Goal: Task Accomplishment & Management: Manage account settings

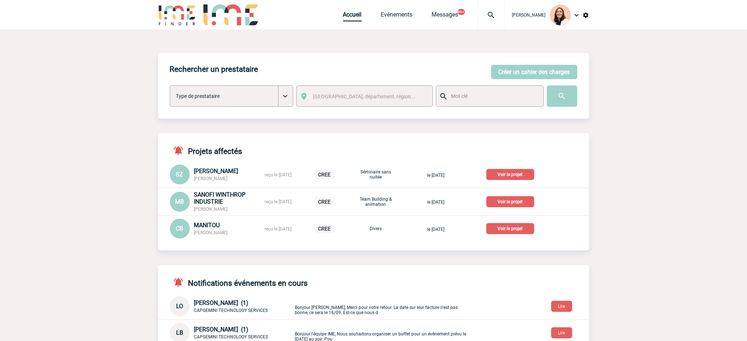
click at [481, 20] on div at bounding box center [491, 14] width 27 height 29
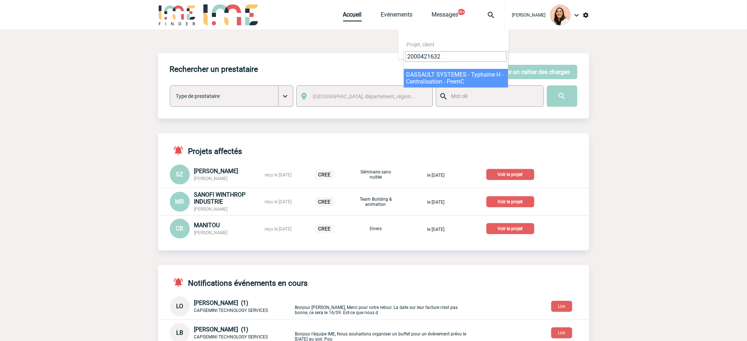
type input "2000421632"
select select "21133"
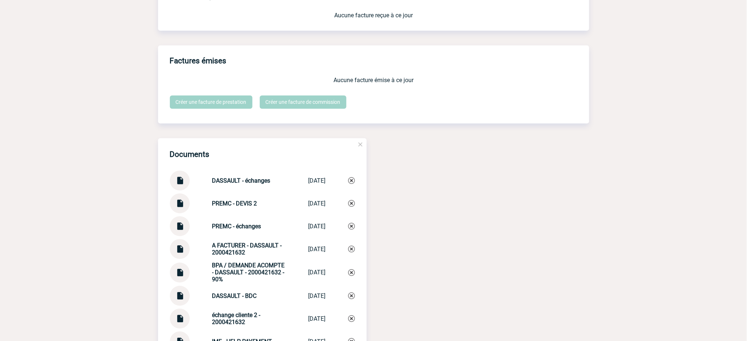
scroll to position [688, 0]
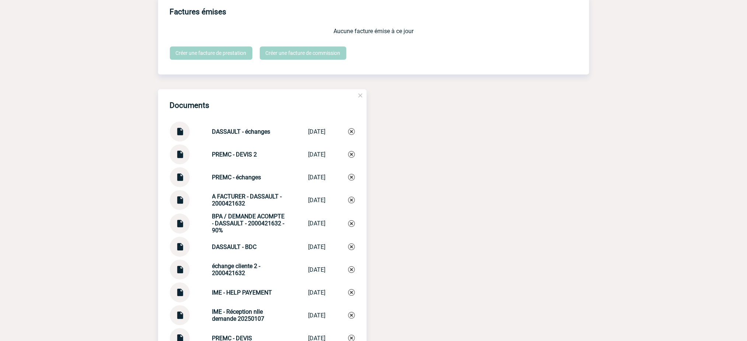
click at [225, 181] on strong "PREMC - échanges" at bounding box center [236, 177] width 49 height 7
copy strong "PREMC"
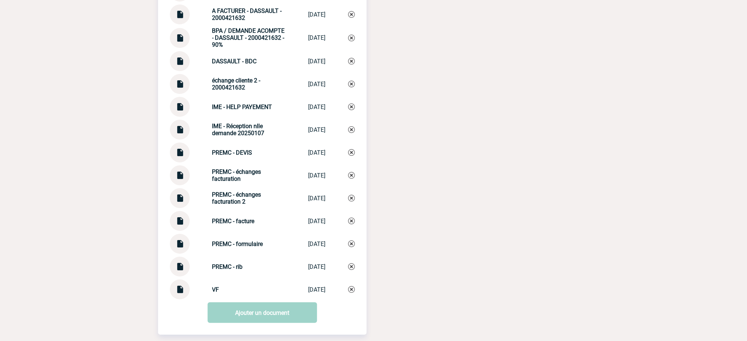
scroll to position [885, 0]
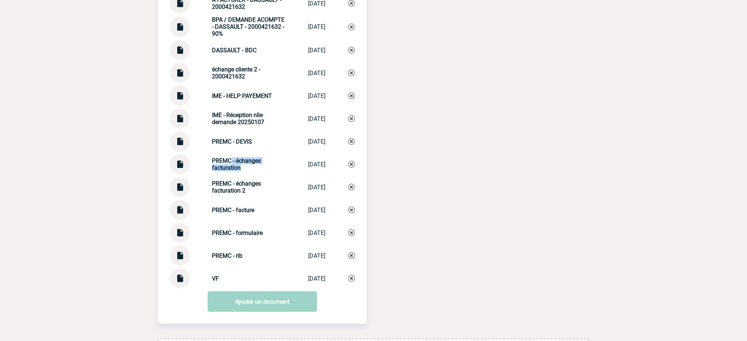
drag, startPoint x: 240, startPoint y: 179, endPoint x: 227, endPoint y: 170, distance: 16.5
click at [227, 170] on div "PREMC - échanges facturation PREMC - échang... 17/07/2025" at bounding box center [262, 164] width 185 height 20
click at [277, 183] on div "PREMC - échanges facturation 2 PREMC - échang... 04/09/2025" at bounding box center [262, 187] width 185 height 20
drag, startPoint x: 248, startPoint y: 195, endPoint x: 200, endPoint y: 189, distance: 49.1
click at [200, 189] on div "PREMC - échanges facturation 2 PREMC - échang... 04/09/2025" at bounding box center [262, 187] width 185 height 20
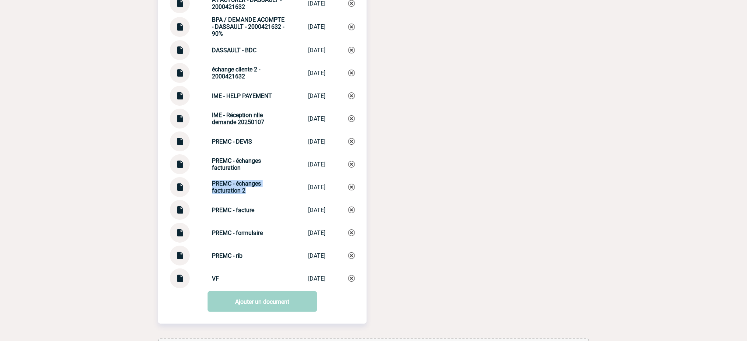
copy strong "PREMC - échanges facturation 2"
click at [354, 191] on img at bounding box center [351, 187] width 7 height 7
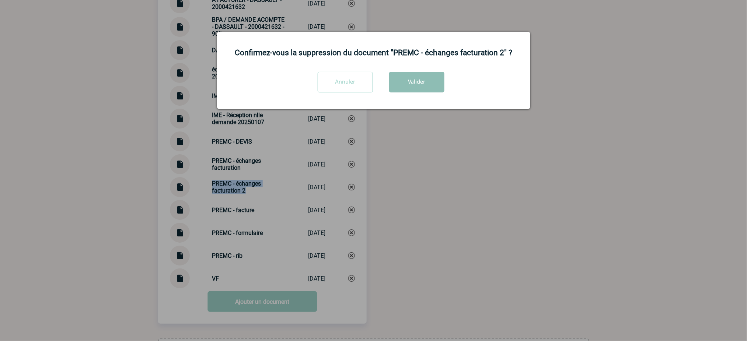
click at [428, 87] on button "Valider" at bounding box center [416, 82] width 55 height 21
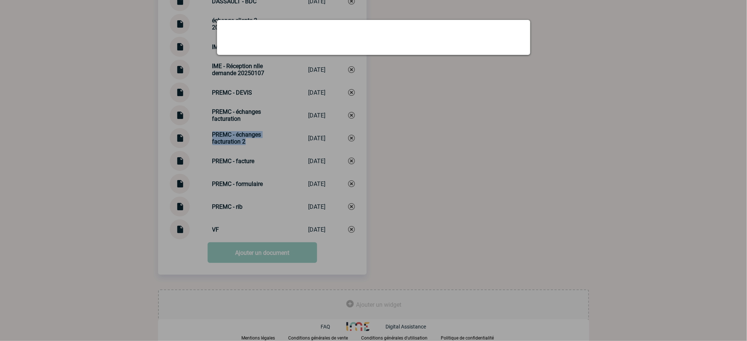
scroll to position [915, 0]
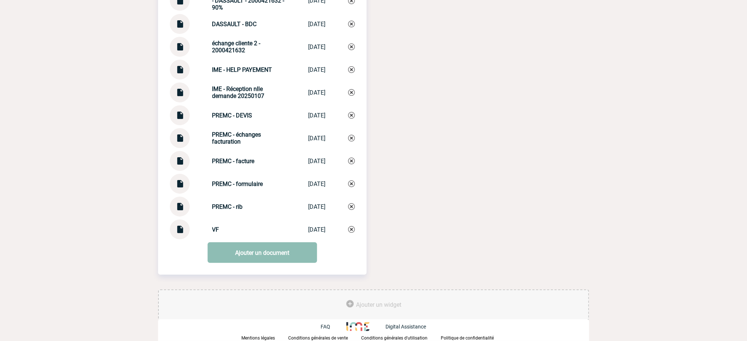
click at [282, 257] on link "Ajouter un document" at bounding box center [262, 253] width 109 height 21
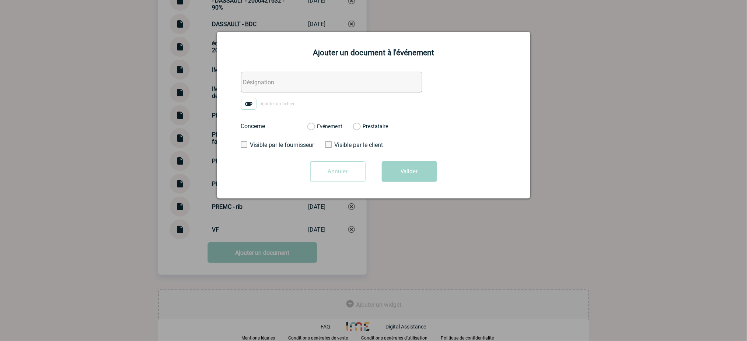
drag, startPoint x: 341, startPoint y: 81, endPoint x: 328, endPoint y: 86, distance: 13.4
click at [341, 81] on input "text" at bounding box center [331, 82] width 181 height 21
paste input "PREMC - échanges facturation 2"
type input "PREMC - échanges facturation 2"
click at [250, 105] on img at bounding box center [248, 104] width 15 height 12
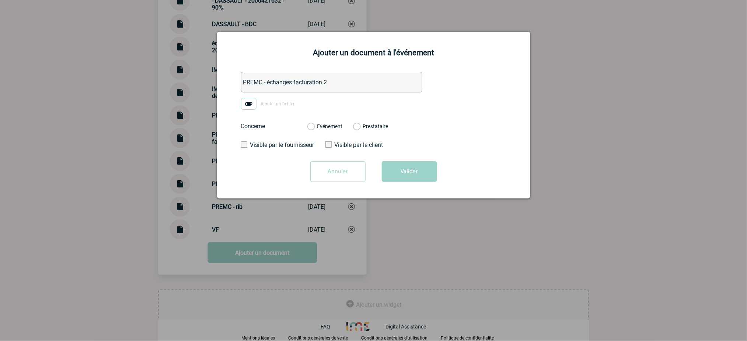
click at [0, 0] on input "Ajouter un fichier" at bounding box center [0, 0] width 0 height 0
click at [314, 127] on label "Evénement" at bounding box center [310, 126] width 7 height 7
click at [0, 0] on input "Evénement" at bounding box center [0, 0] width 0 height 0
drag, startPoint x: 413, startPoint y: 174, endPoint x: 479, endPoint y: 153, distance: 69.4
click at [413, 173] on button "Valider" at bounding box center [409, 171] width 55 height 21
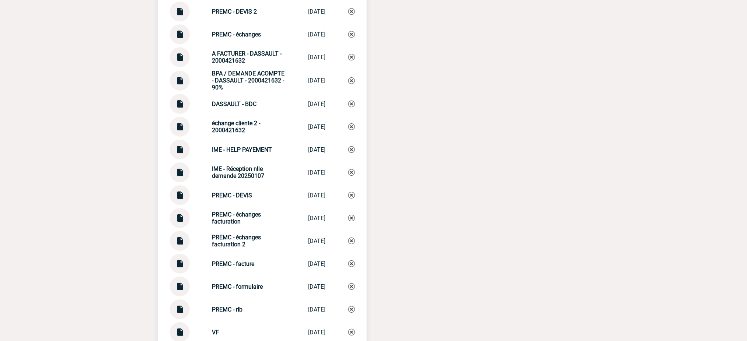
scroll to position [768, 0]
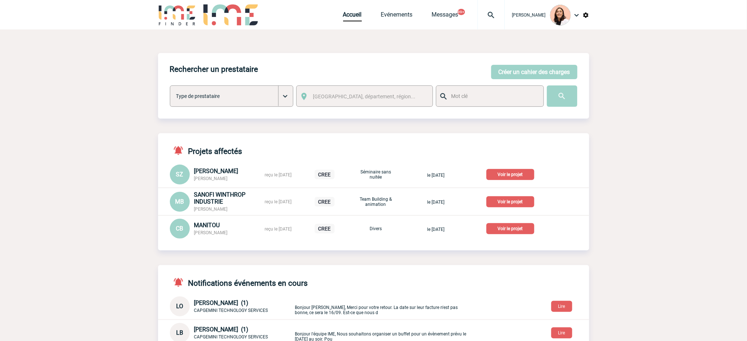
click at [495, 11] on img at bounding box center [491, 15] width 27 height 9
click at [474, 55] on input "search" at bounding box center [455, 56] width 101 height 11
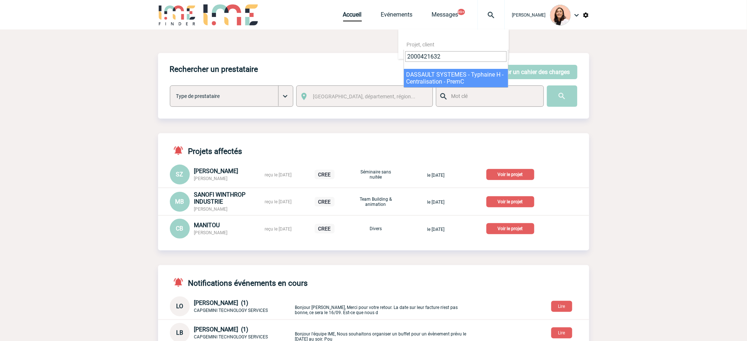
type input "2000421632"
click at [433, 77] on div "Rechercher un prestataire Créer un cahier des charges Créer un cahier des charg…" at bounding box center [373, 86] width 431 height 66
select select "21133"
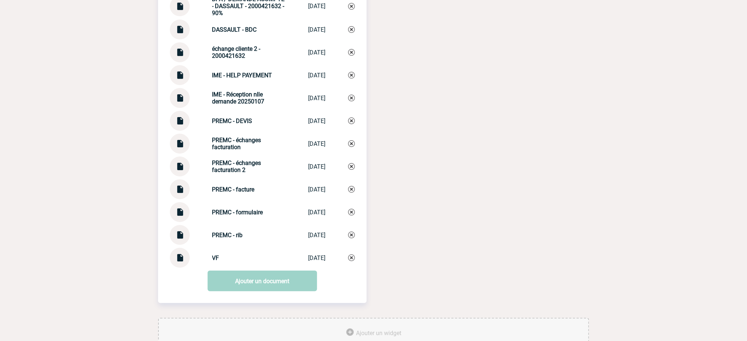
scroll to position [889, 0]
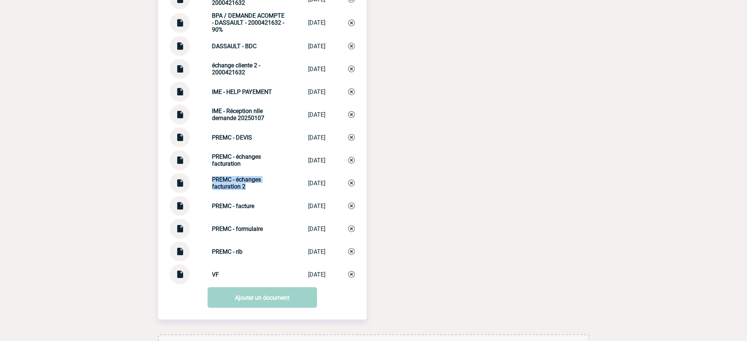
drag, startPoint x: 232, startPoint y: 188, endPoint x: 199, endPoint y: 184, distance: 33.8
click at [199, 184] on div "PREMC - échanges facturation 2 PREMC - échang... 09/09/2025" at bounding box center [262, 183] width 185 height 20
copy strong "PREMC - échanges facturation 2"
click at [353, 187] on img at bounding box center [351, 183] width 7 height 7
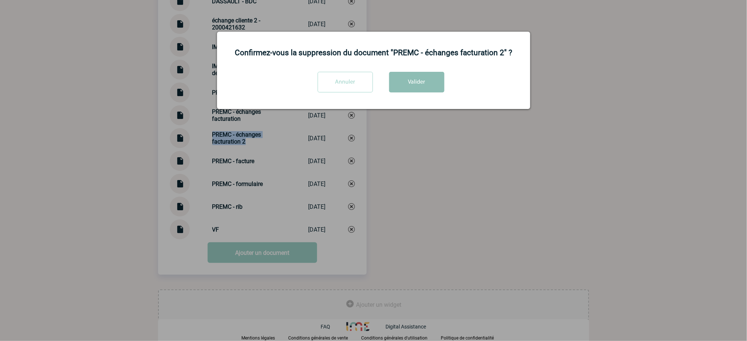
click at [435, 80] on button "Valider" at bounding box center [416, 82] width 55 height 21
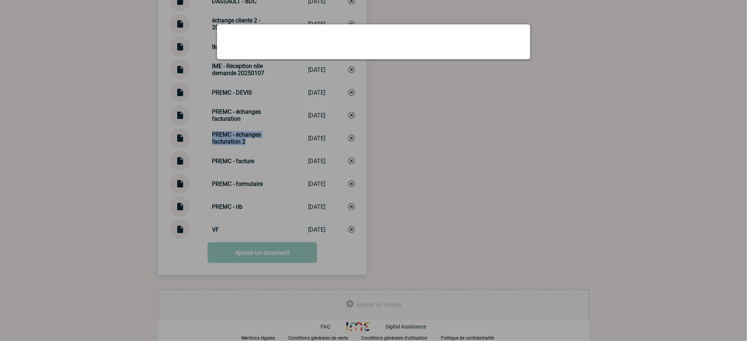
scroll to position [915, 0]
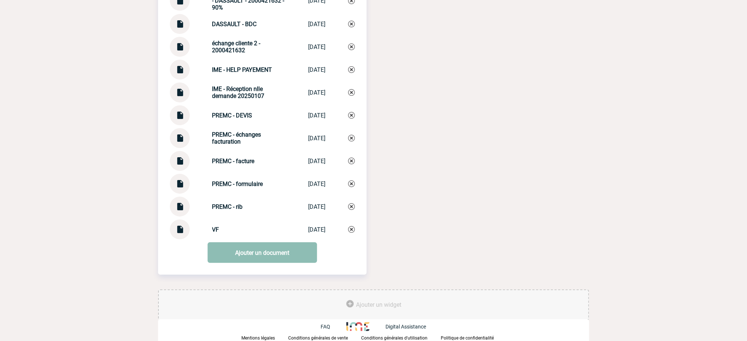
click at [274, 254] on link "Ajouter un document" at bounding box center [262, 253] width 109 height 21
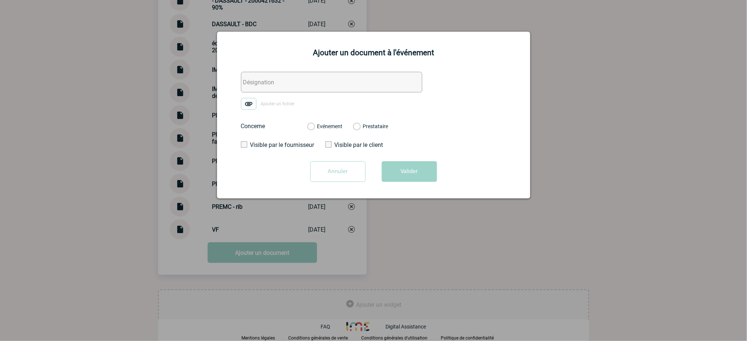
click at [310, 83] on input "text" at bounding box center [331, 82] width 181 height 21
paste input "PREMC - échanges facturation 2"
type input "PREMC - échanges facturation 2"
click at [251, 105] on img at bounding box center [248, 104] width 15 height 12
click at [0, 0] on input "Ajouter un fichier" at bounding box center [0, 0] width 0 height 0
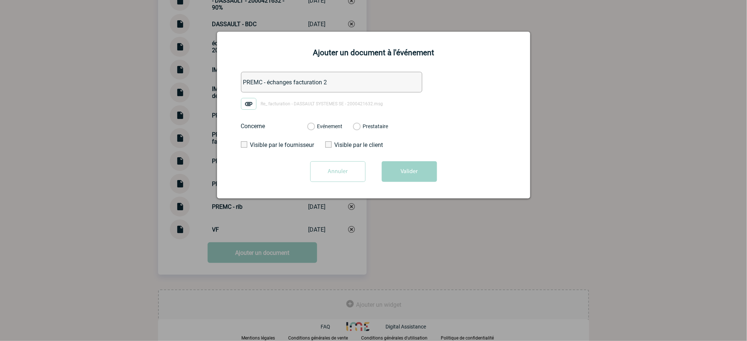
click at [314, 126] on label "Evénement" at bounding box center [310, 126] width 7 height 7
click at [0, 0] on input "Evénement" at bounding box center [0, 0] width 0 height 0
click at [391, 160] on form "PREMC - échanges facturation 2 Re_ facturation - DASSAULT SYSTEMES SE - 2000421…" at bounding box center [373, 130] width 295 height 116
click at [415, 173] on button "Valider" at bounding box center [409, 171] width 55 height 21
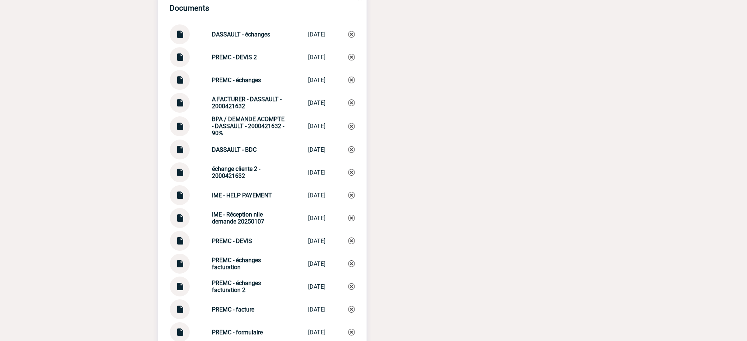
scroll to position [768, 0]
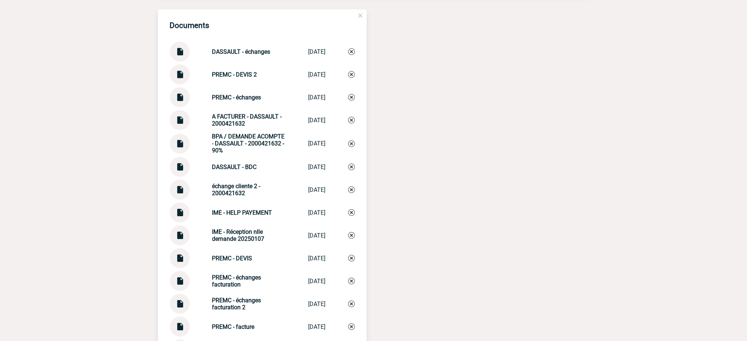
click at [265, 127] on div "A FACTURER - DASSAULT - 2000421632" at bounding box center [249, 120] width 74 height 14
drag, startPoint x: 257, startPoint y: 130, endPoint x: 207, endPoint y: 125, distance: 49.7
click at [212, 125] on div "A FACTURER - DASSAULT - 2000421632" at bounding box center [249, 120] width 74 height 14
copy strong "A FACTURER - DASSAULT - 2000421632"
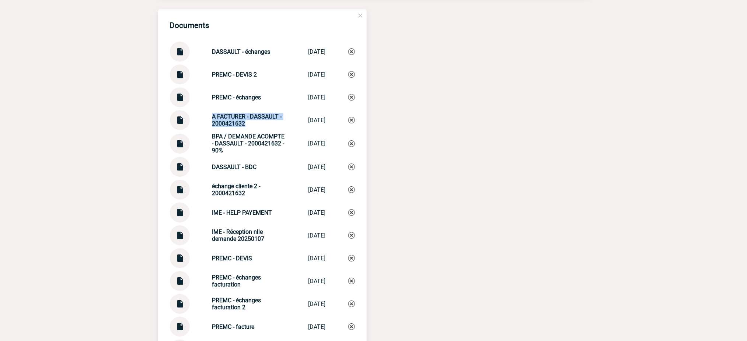
click at [350, 123] on img at bounding box center [351, 120] width 7 height 7
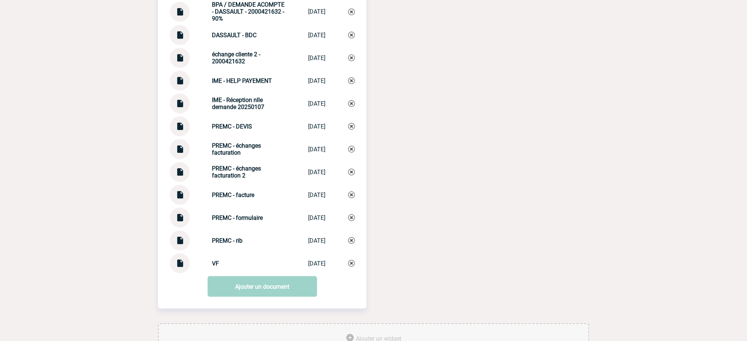
scroll to position [938, 0]
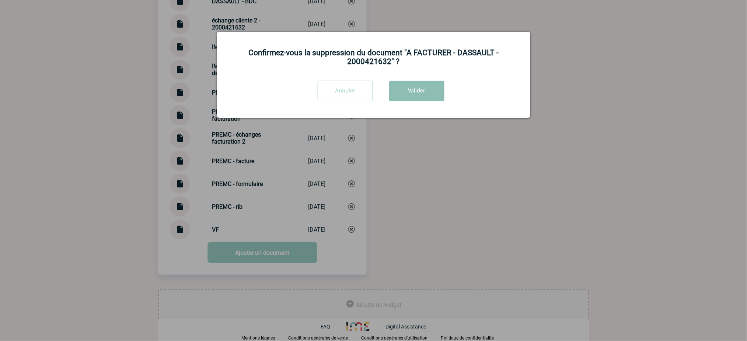
click at [438, 81] on div "Confirmez-vous la suppression du document "A FACTURER - DASSAULT - 2000421632" …" at bounding box center [373, 75] width 313 height 86
click at [432, 96] on button "Valider" at bounding box center [416, 91] width 55 height 21
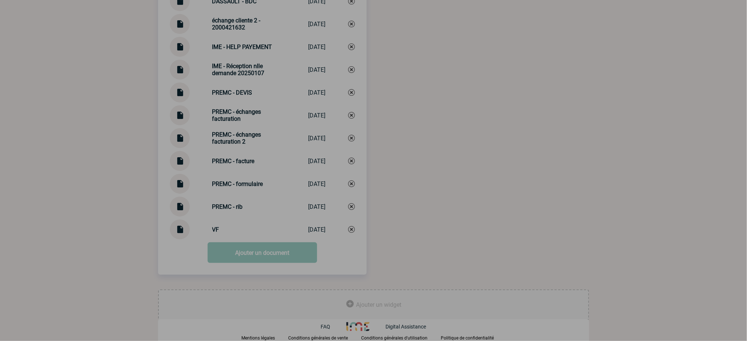
scroll to position [915, 0]
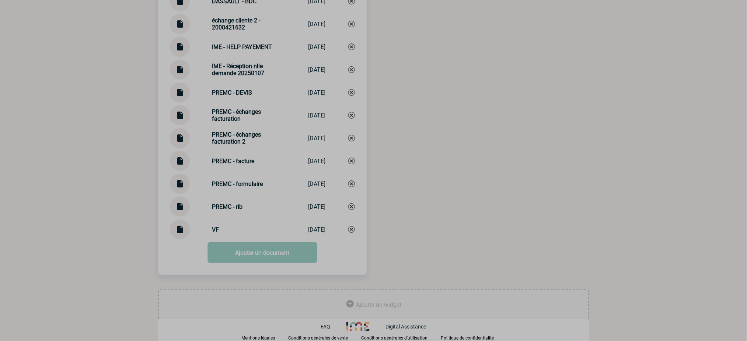
click at [274, 251] on div at bounding box center [373, 170] width 747 height 341
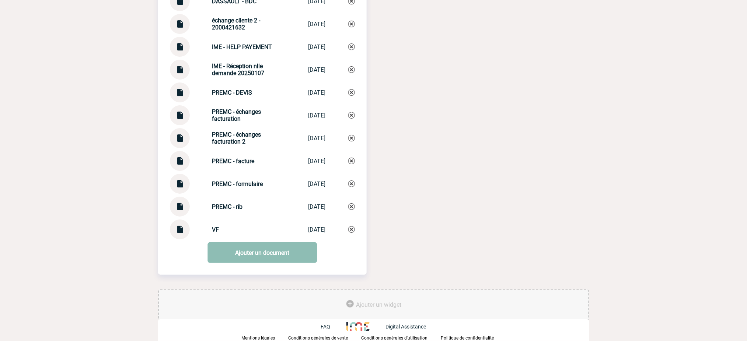
click at [275, 254] on link "Ajouter un document" at bounding box center [262, 253] width 109 height 21
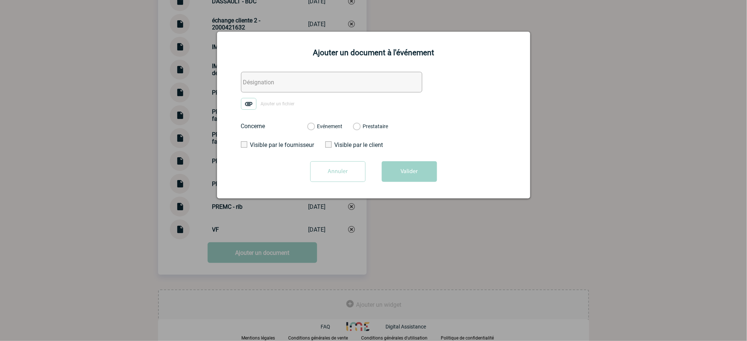
click at [348, 73] on input "text" at bounding box center [331, 82] width 181 height 21
paste input "A FACTURER - DASSAULT - 2000421632"
type input "A FACTURER - DASSAULT - 2000421632"
click at [257, 102] on label "Ajouter un fichier" at bounding box center [270, 104] width 59 height 12
click at [0, 0] on input "Ajouter un fichier" at bounding box center [0, 0] width 0 height 0
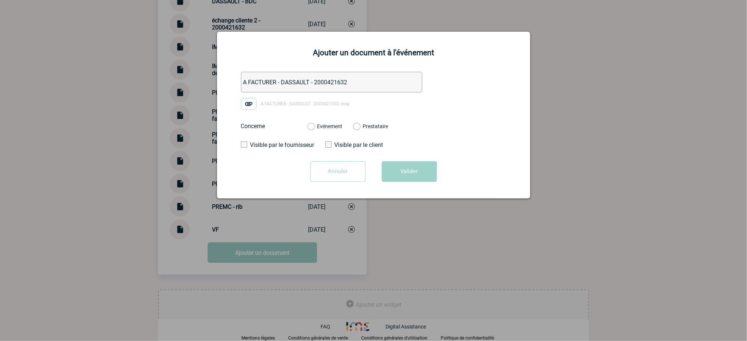
click at [314, 127] on label "Evénement" at bounding box center [310, 126] width 7 height 7
click at [0, 0] on input "Evénement" at bounding box center [0, 0] width 0 height 0
drag, startPoint x: 387, startPoint y: 164, endPoint x: 546, endPoint y: 155, distance: 158.4
click at [388, 164] on button "Valider" at bounding box center [409, 171] width 55 height 21
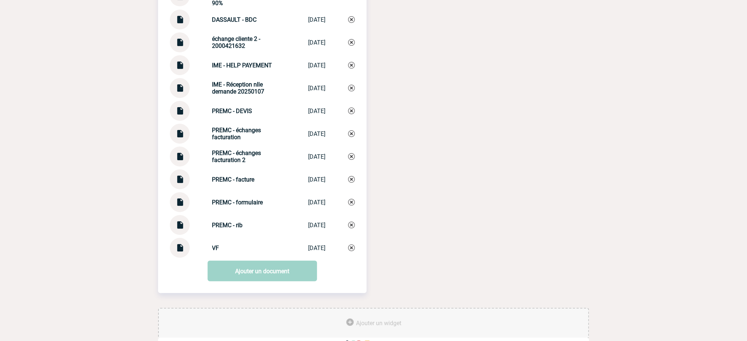
drag, startPoint x: 564, startPoint y: 50, endPoint x: 722, endPoint y: 69, distance: 159.2
click at [572, 49] on div "Documents DASSAULT - échanges DASSAULT - éc... 22/01/2025 PREMC - DEVIS 2 PREMC…" at bounding box center [373, 85] width 431 height 446
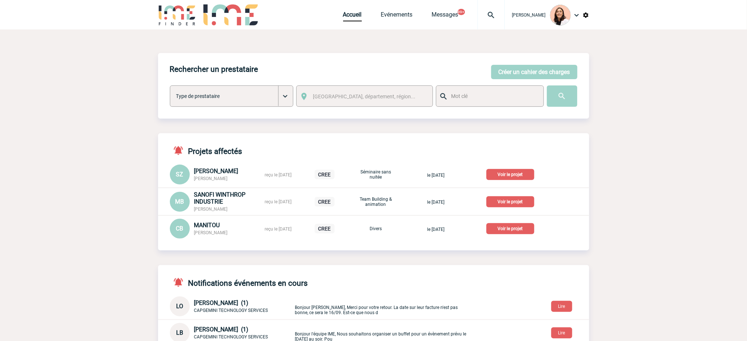
drag, startPoint x: 499, startPoint y: 12, endPoint x: 495, endPoint y: 20, distance: 8.7
click at [498, 11] on img at bounding box center [491, 15] width 27 height 9
click at [479, 55] on input "search" at bounding box center [455, 56] width 101 height 11
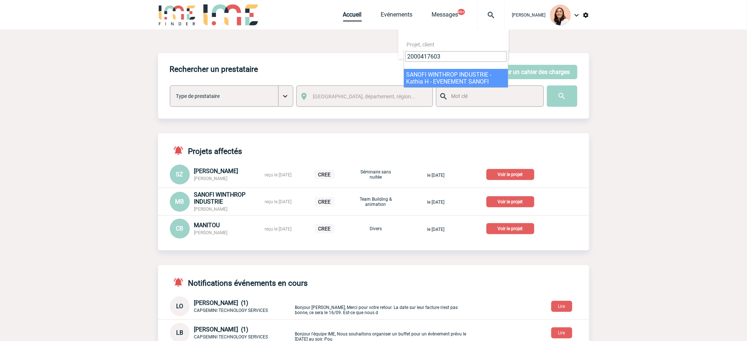
type input "2000417603"
select select "17104"
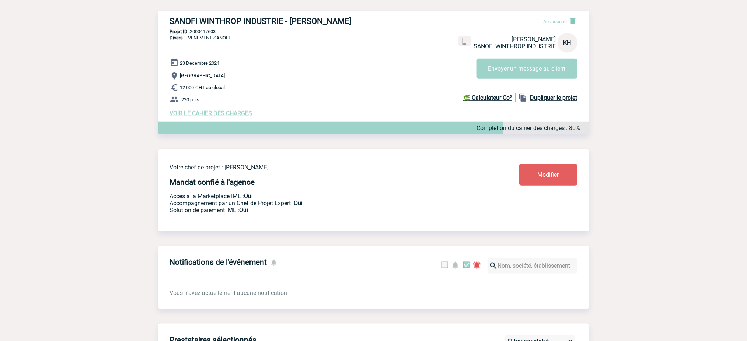
scroll to position [6, 0]
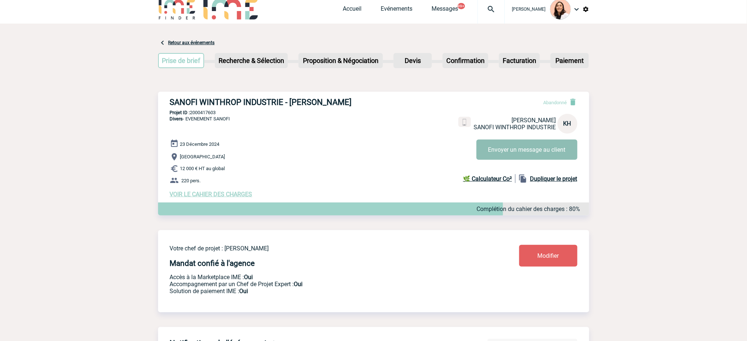
click at [544, 150] on button "Envoyer un message au client" at bounding box center [527, 150] width 101 height 20
